Goal: Use online tool/utility: Utilize a website feature to perform a specific function

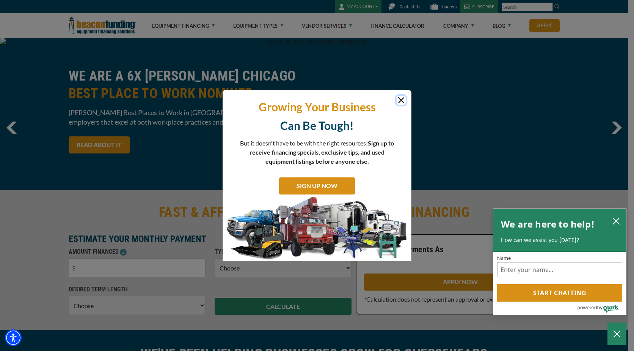
click at [401, 100] on button "Close" at bounding box center [401, 100] width 9 height 9
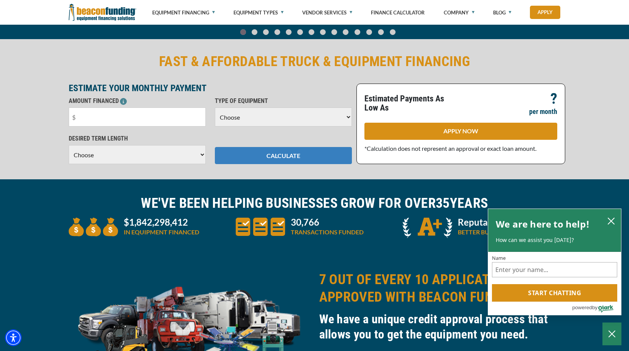
scroll to position [152, 0]
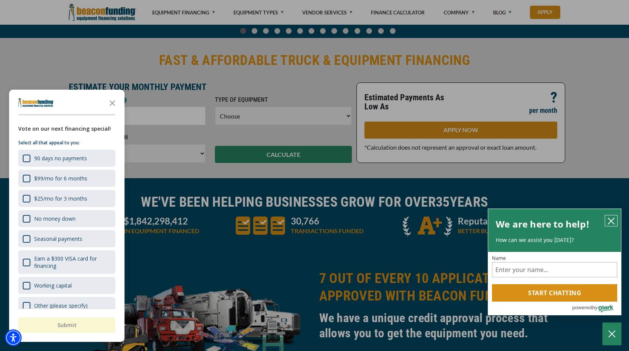
click at [612, 218] on icon "close chatbox" at bounding box center [611, 221] width 6 height 6
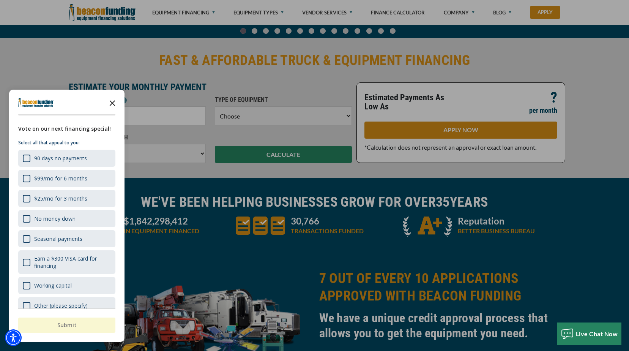
click at [114, 104] on icon "Close the survey" at bounding box center [112, 102] width 15 height 15
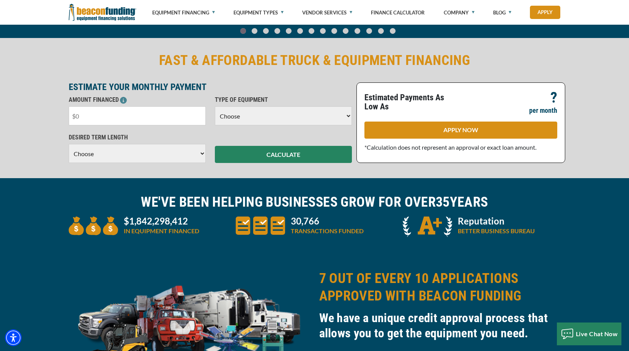
click at [127, 120] on input "text" at bounding box center [137, 115] width 137 height 19
type input "$30,000"
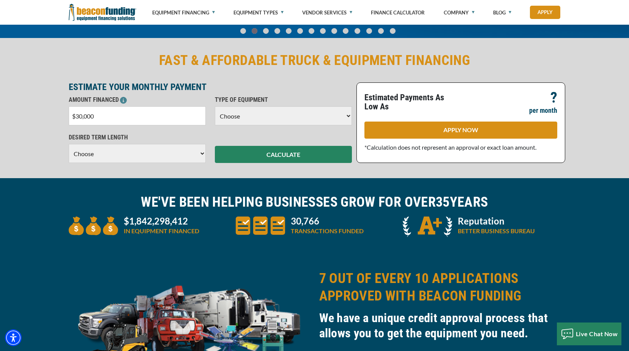
click at [255, 113] on select "Choose Backhoe Boom/Bucket Truck Chipper Commercial Mower Crane DTG/DTF Printin…" at bounding box center [283, 115] width 137 height 19
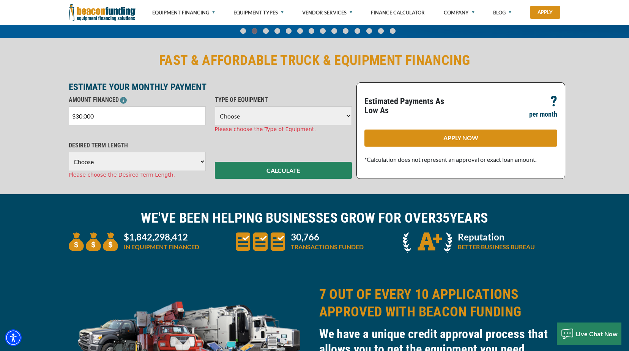
select select "9"
click at [215, 106] on select "Choose Backhoe Boom/Bucket Truck Chipper Commercial Mower Crane DTG/DTF Printin…" at bounding box center [283, 115] width 137 height 19
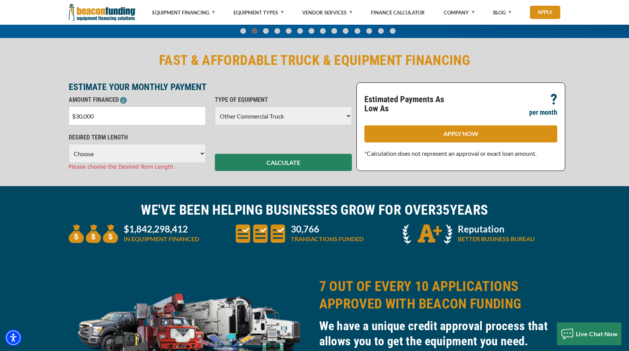
click at [154, 150] on select "Choose 36 Months 48 Months 60 Months" at bounding box center [137, 153] width 137 height 19
select select "60"
click at [69, 144] on select "Choose 36 Months 48 Months 60 Months" at bounding box center [137, 153] width 137 height 19
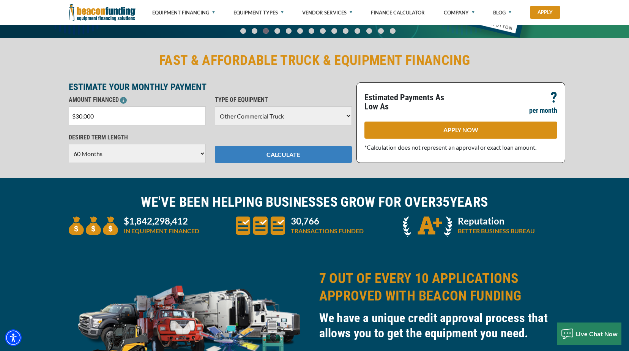
click at [239, 158] on button "CALCULATE" at bounding box center [283, 154] width 137 height 17
